Goal: Task Accomplishment & Management: Understand process/instructions

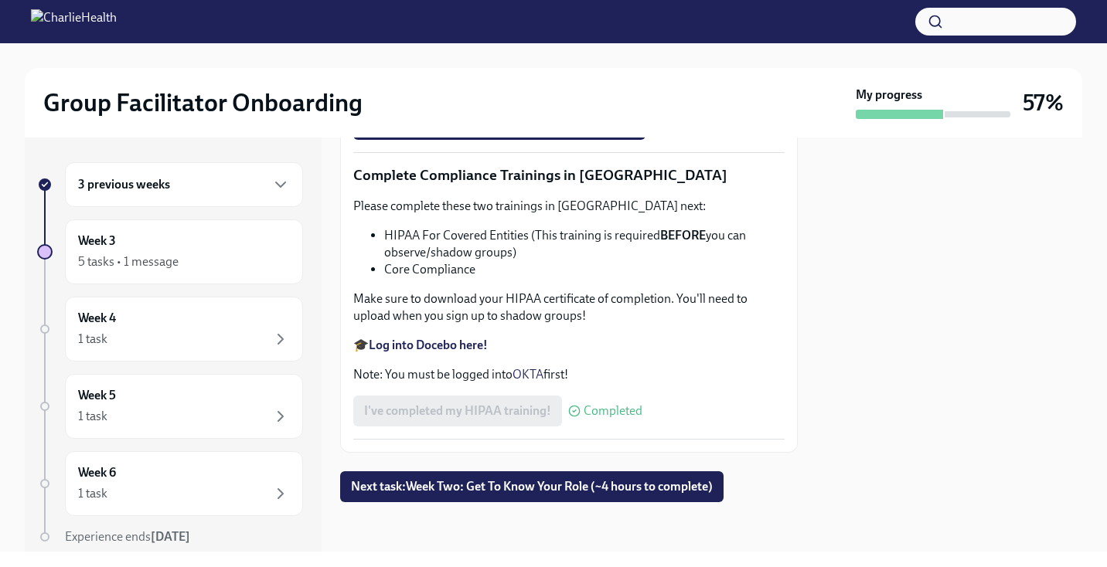
scroll to position [3767, 0]
click at [587, 501] on button "Next task : Week Two: Get To Know Your Role (~4 hours to complete)" at bounding box center [531, 487] width 383 height 31
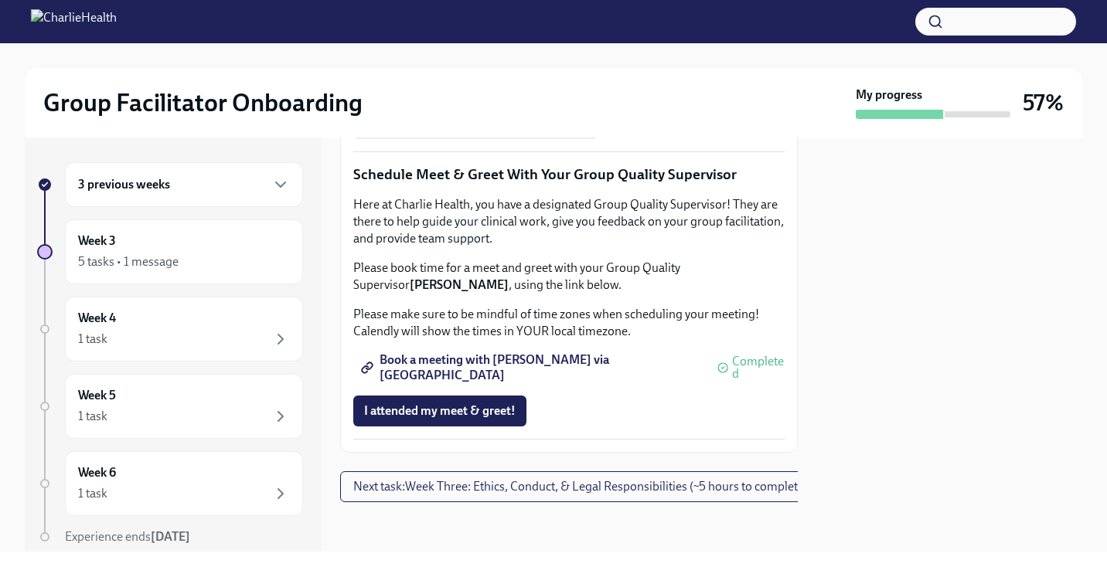
scroll to position [1580, 0]
click at [595, 489] on span "Next task : Week Three: Ethics, Conduct, & Legal Responsibilities (~5 hours to …" at bounding box center [580, 486] width 455 height 15
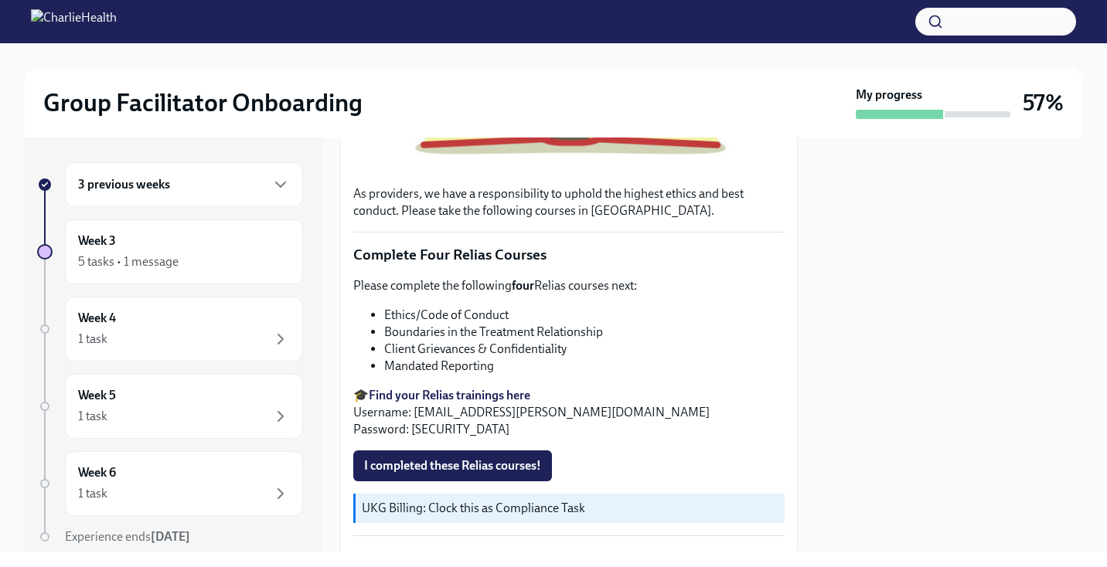
scroll to position [507, 0]
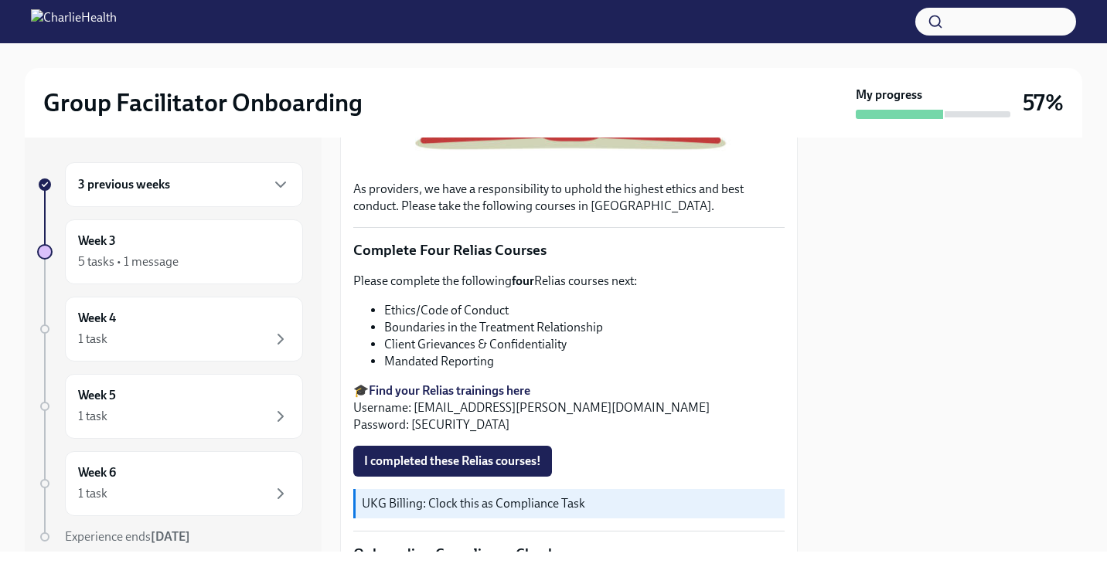
click at [511, 394] on strong "Find your Relias trainings here" at bounding box center [450, 390] width 162 height 15
